Goal: Download file/media

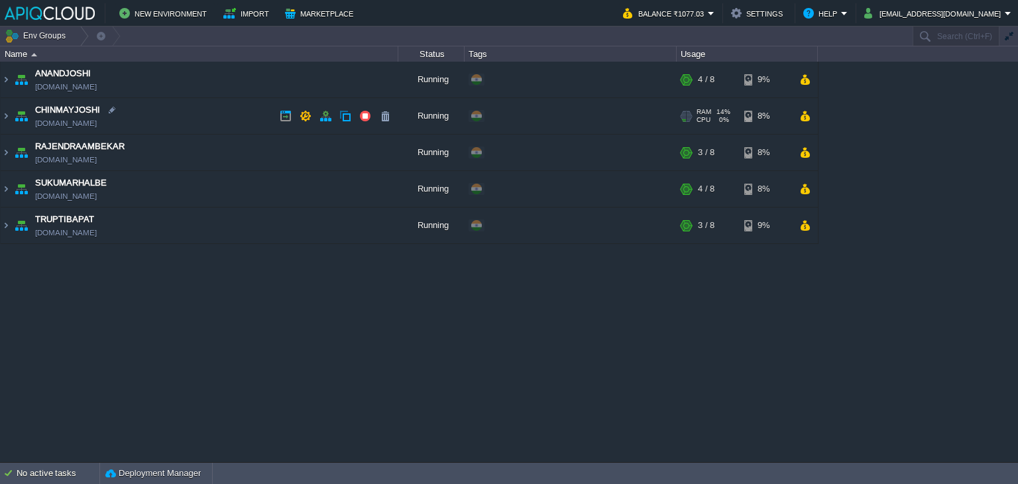
click at [246, 117] on td "CHINMAYJOSHI [DOMAIN_NAME]" at bounding box center [200, 116] width 398 height 36
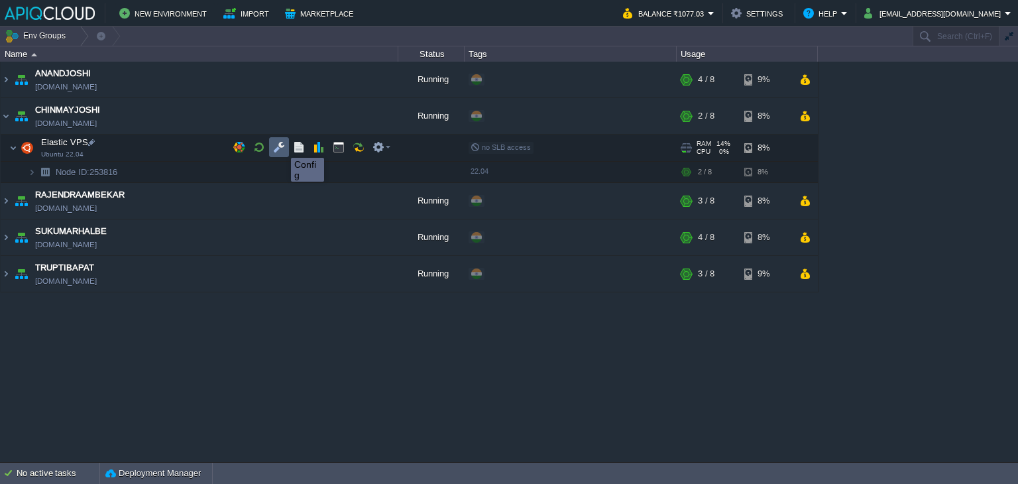
click at [281, 146] on button "button" at bounding box center [279, 147] width 12 height 12
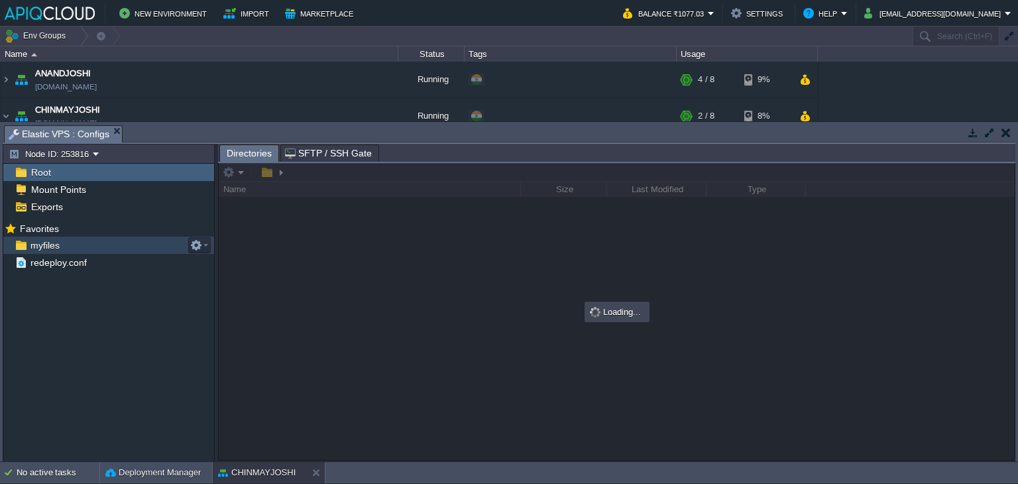
click at [47, 243] on span "myfiles" at bounding box center [45, 245] width 34 height 12
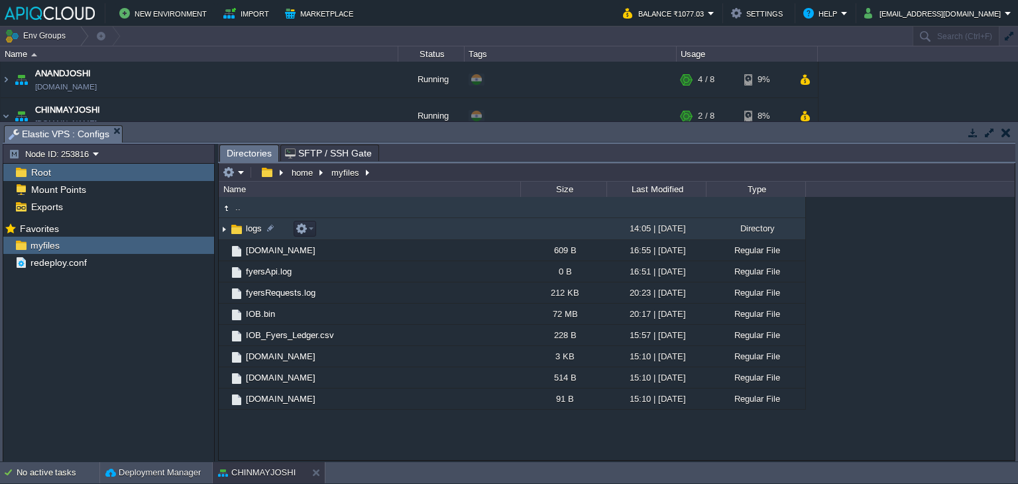
click at [225, 229] on img at bounding box center [224, 229] width 11 height 21
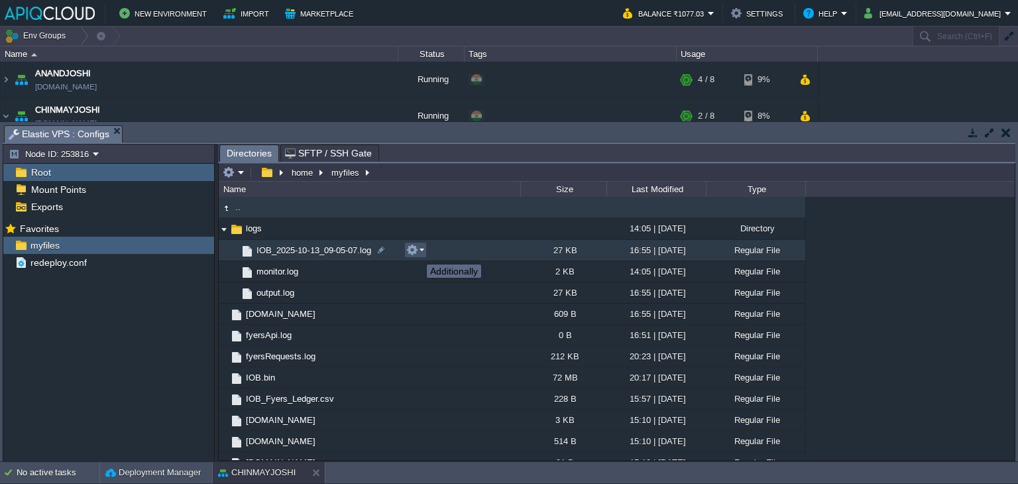
click at [417, 252] on button "button" at bounding box center [412, 250] width 12 height 12
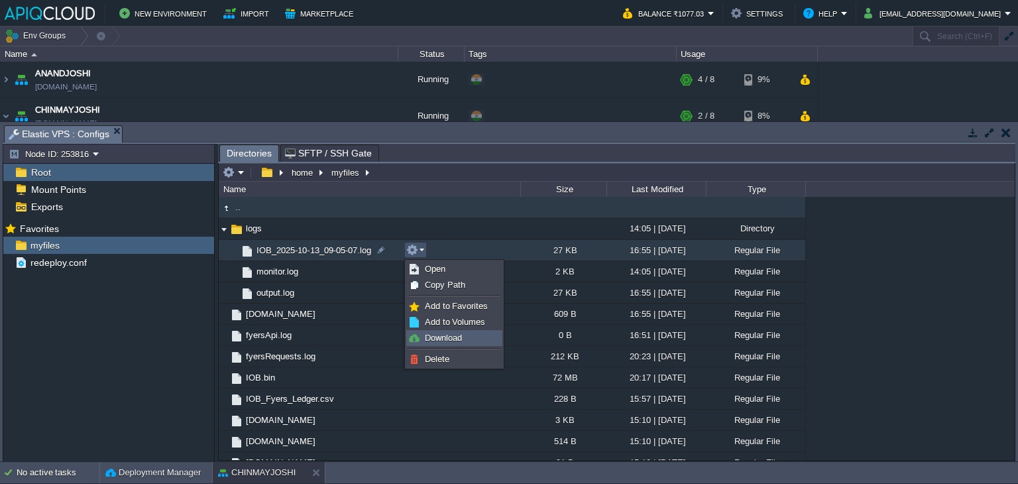
click at [463, 337] on link "Download" at bounding box center [454, 338] width 95 height 15
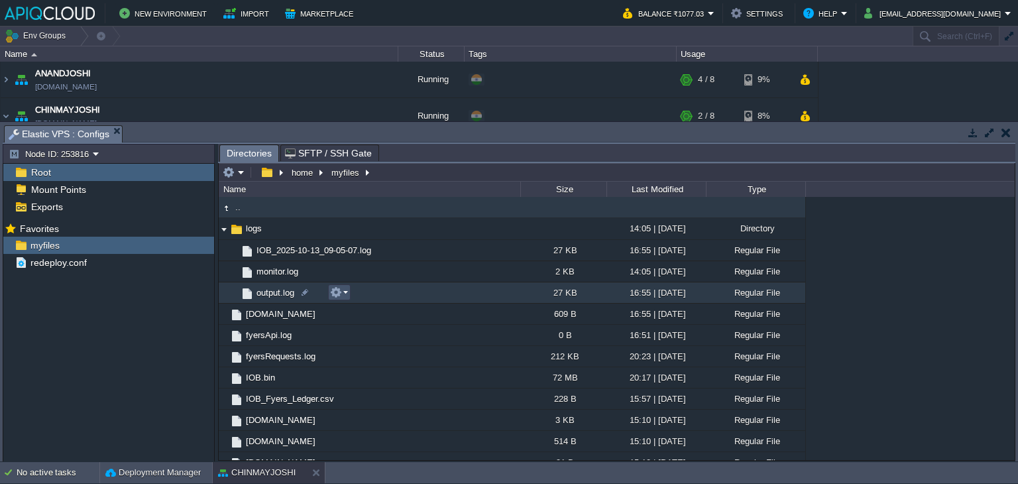
click at [339, 291] on button "button" at bounding box center [336, 292] width 12 height 12
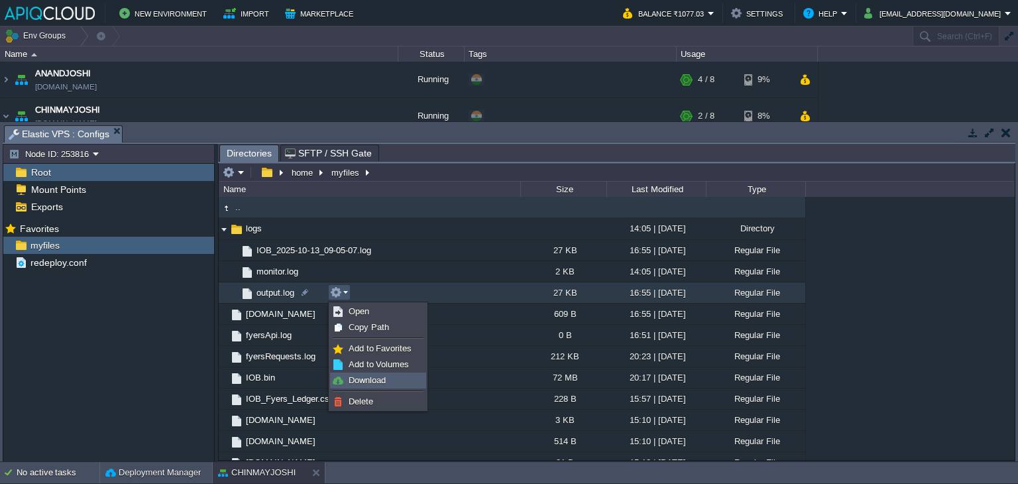
click at [378, 380] on span "Download" at bounding box center [367, 380] width 37 height 10
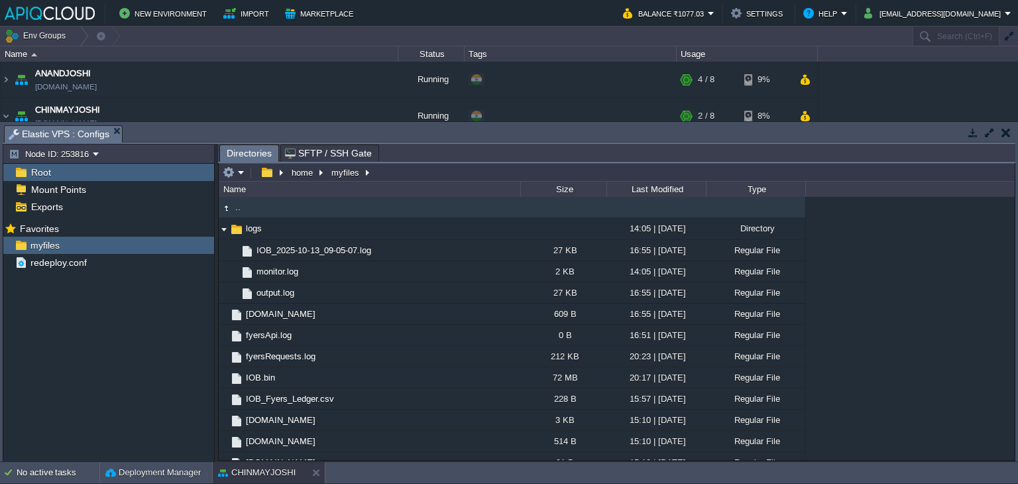
click at [1005, 135] on button "button" at bounding box center [1005, 133] width 9 height 12
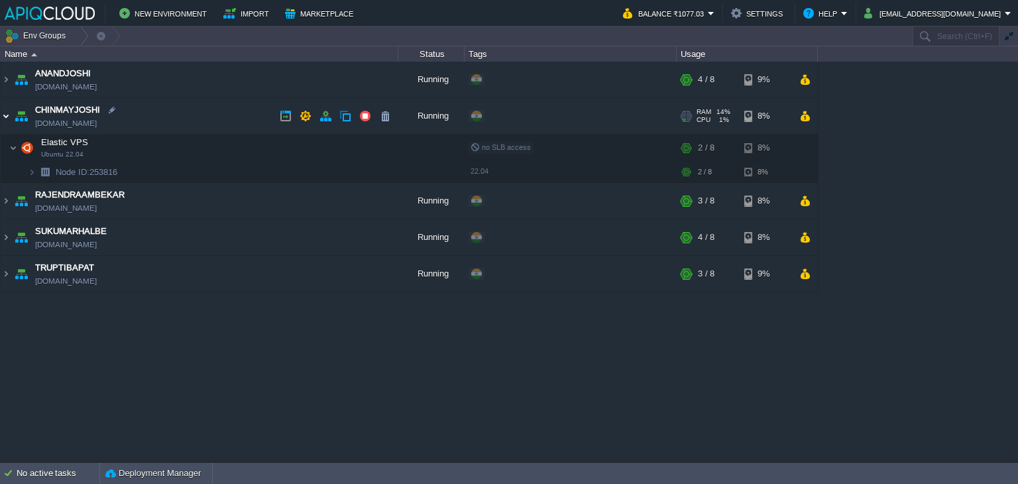
click at [9, 115] on img at bounding box center [6, 116] width 11 height 36
